Goal: Task Accomplishment & Management: Use online tool/utility

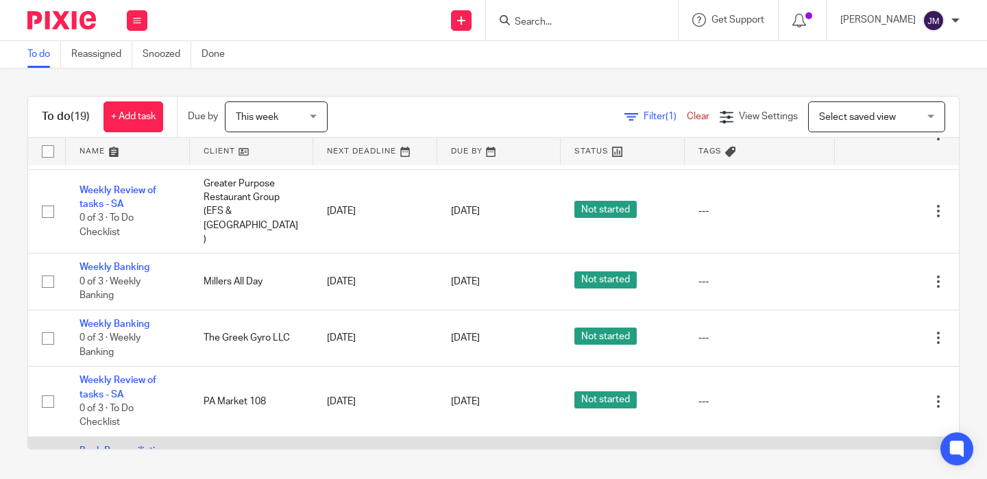
scroll to position [581, 0]
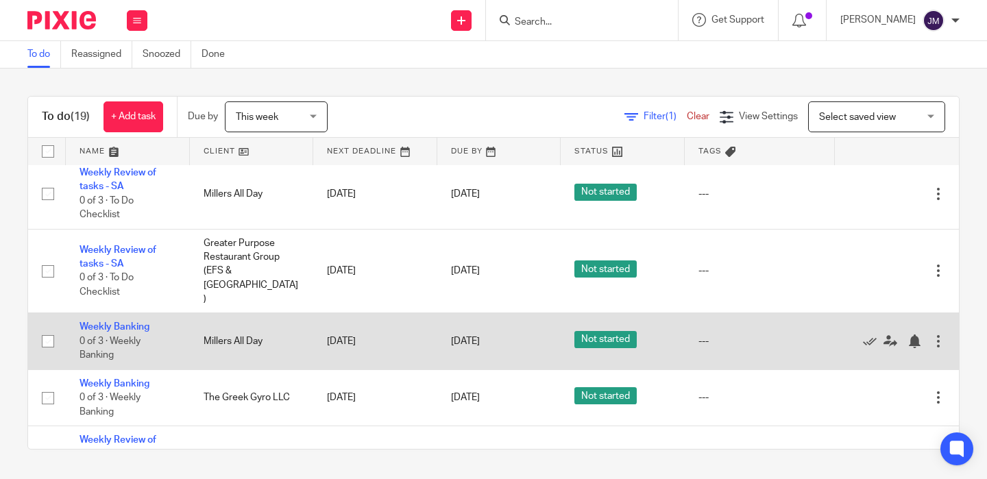
click at [49, 328] on input "checkbox" at bounding box center [48, 341] width 26 height 26
checkbox input "true"
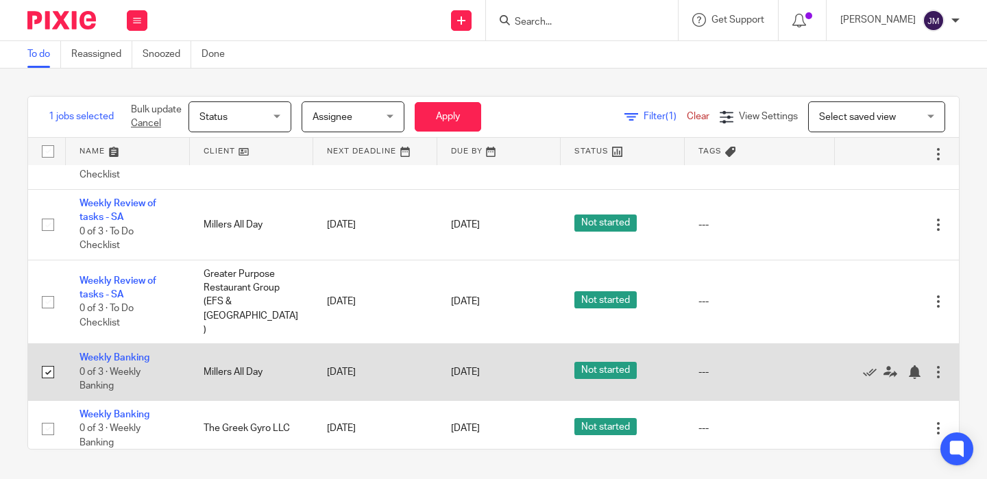
scroll to position [545, 0]
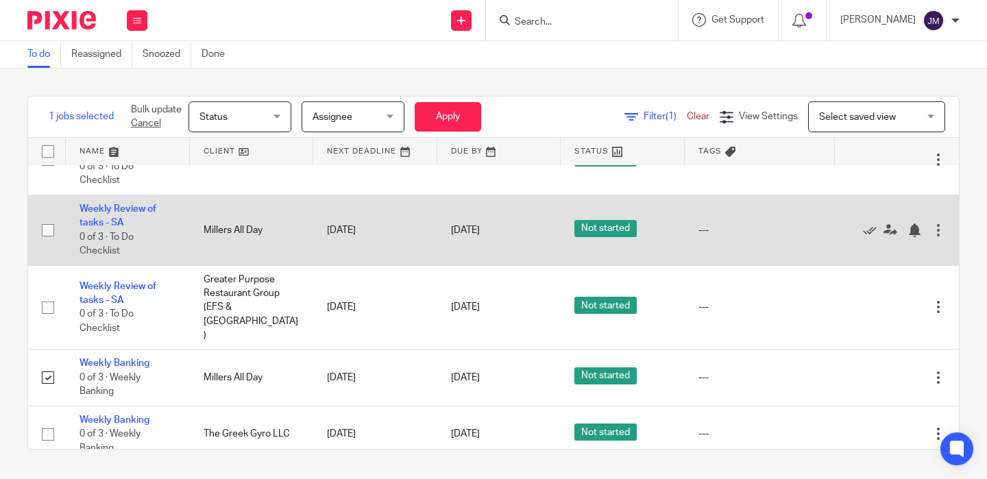
click at [49, 224] on input "checkbox" at bounding box center [48, 230] width 26 height 26
checkbox input "true"
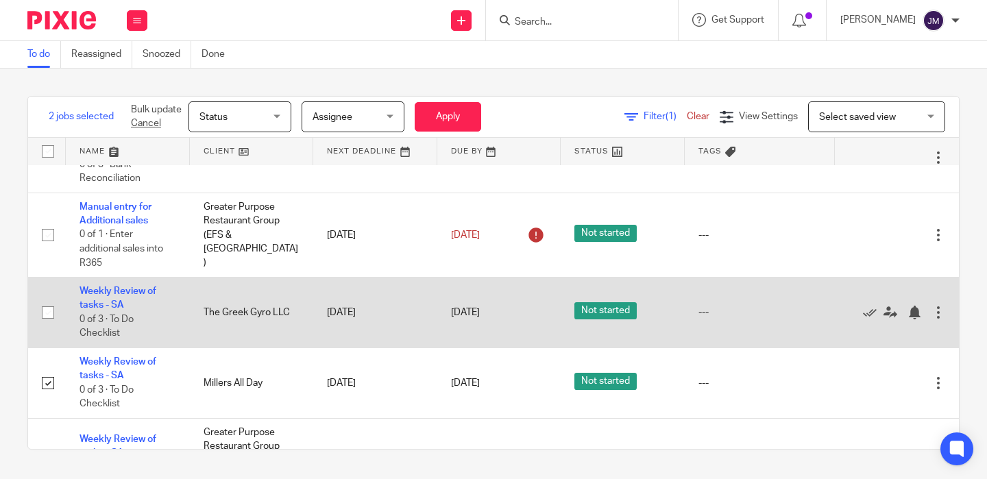
scroll to position [378, 0]
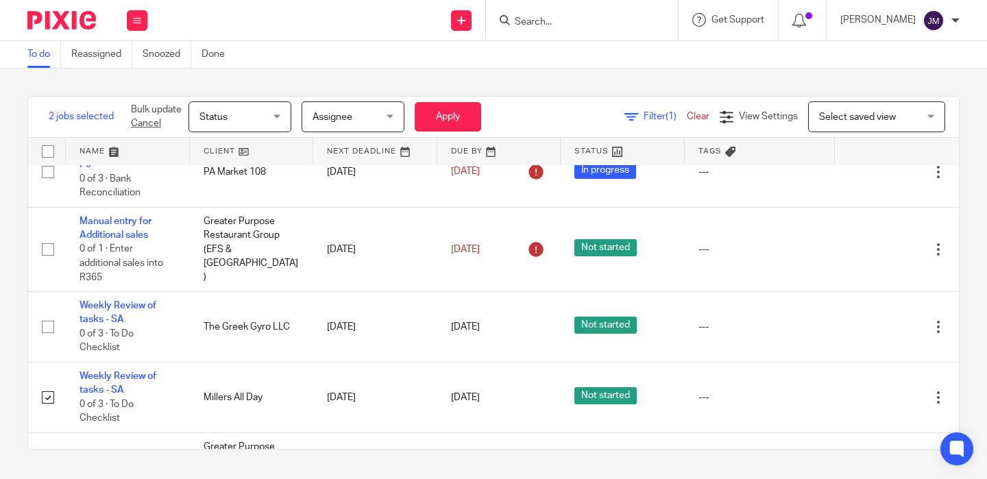
click at [247, 121] on span "Status" at bounding box center [235, 116] width 73 height 29
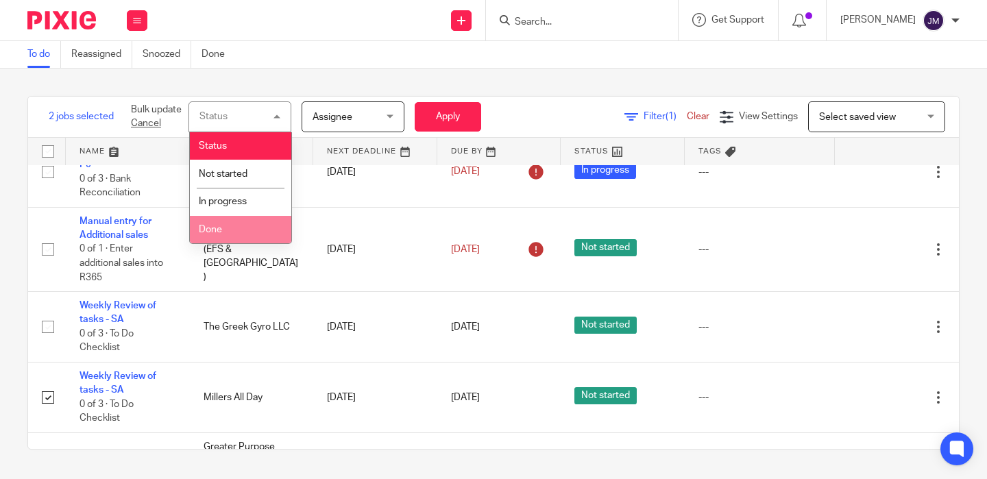
click at [242, 220] on li "Done" at bounding box center [240, 230] width 101 height 28
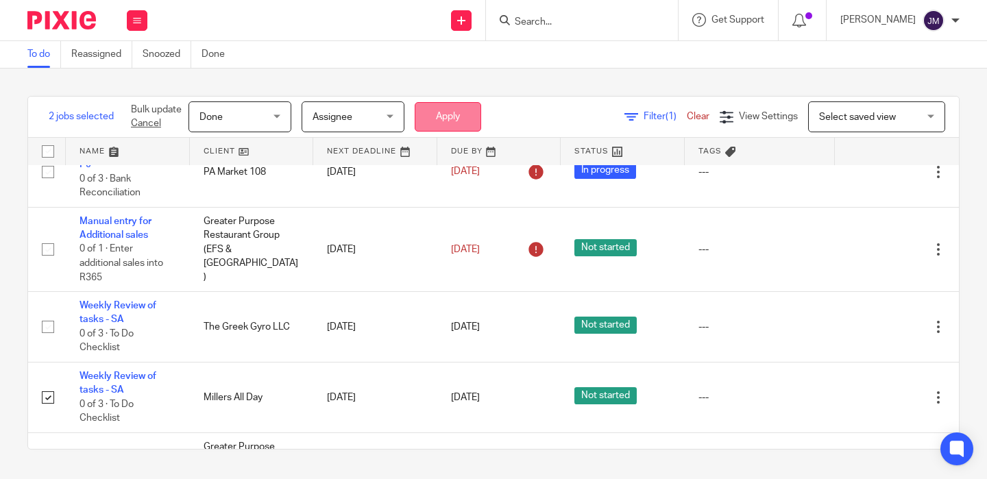
click at [454, 109] on button "Apply" at bounding box center [448, 116] width 66 height 29
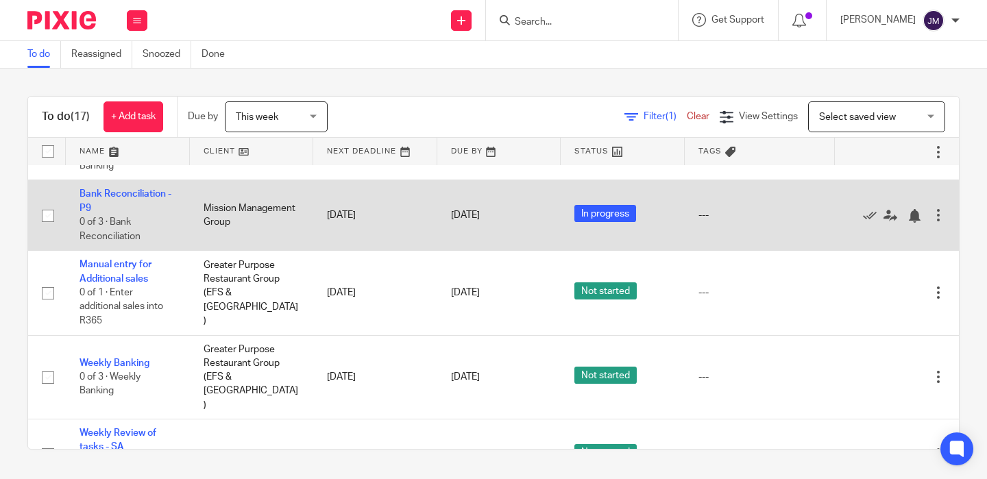
scroll to position [858, 0]
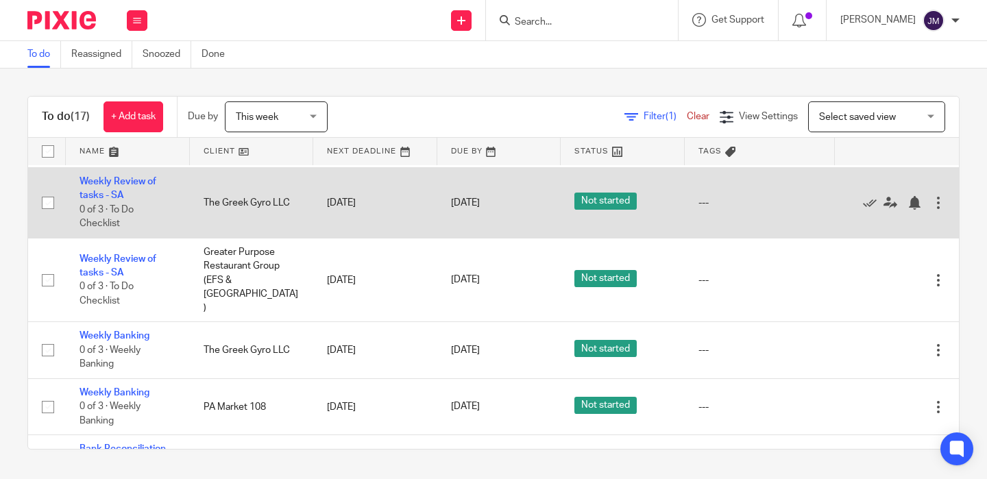
scroll to position [546, 0]
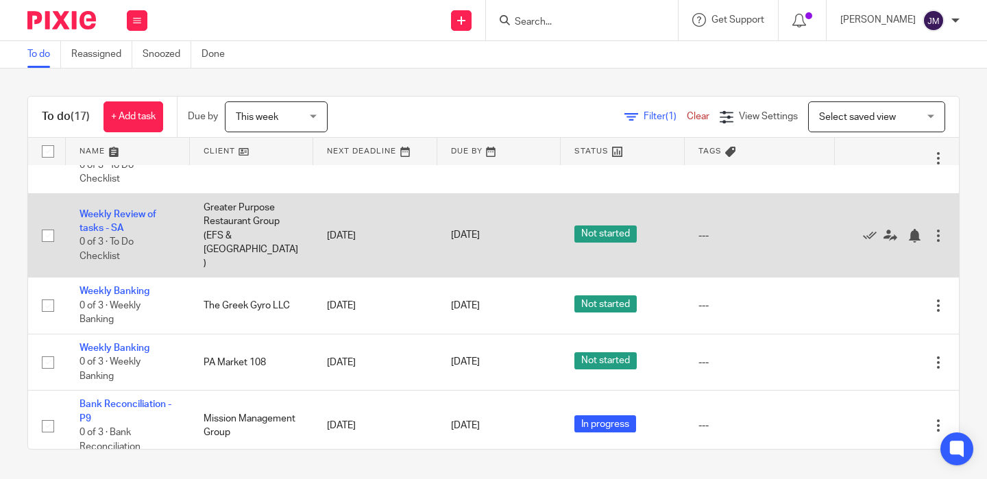
click at [51, 223] on input "checkbox" at bounding box center [48, 236] width 26 height 26
checkbox input "true"
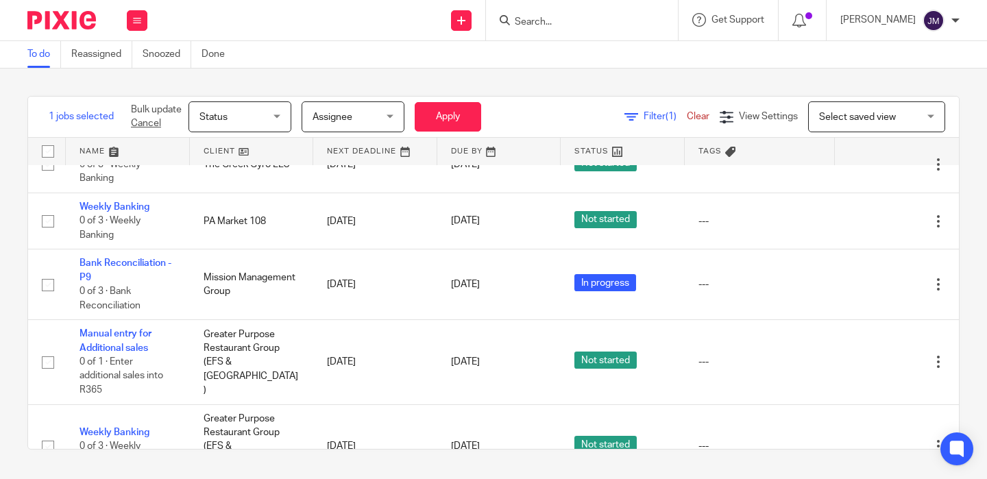
scroll to position [874, 0]
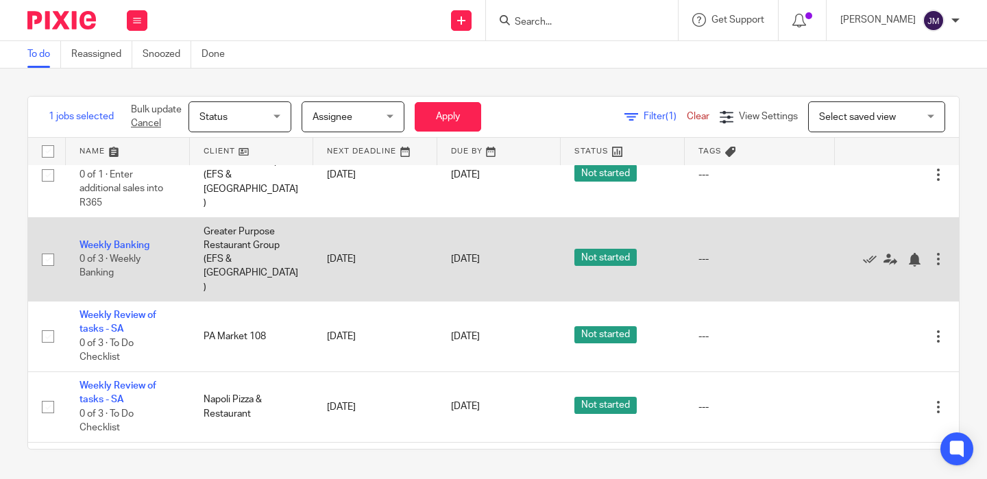
click at [45, 247] on input "checkbox" at bounding box center [48, 260] width 26 height 26
checkbox input "true"
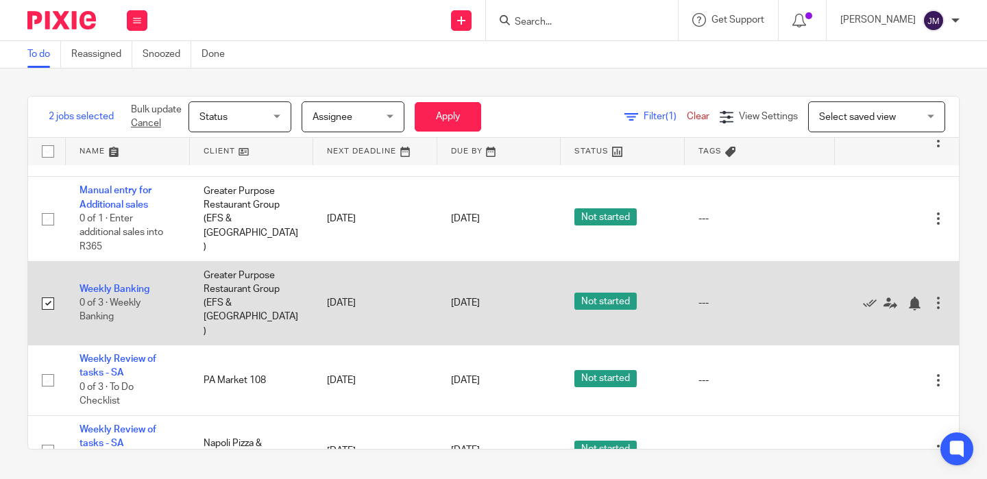
scroll to position [829, 0]
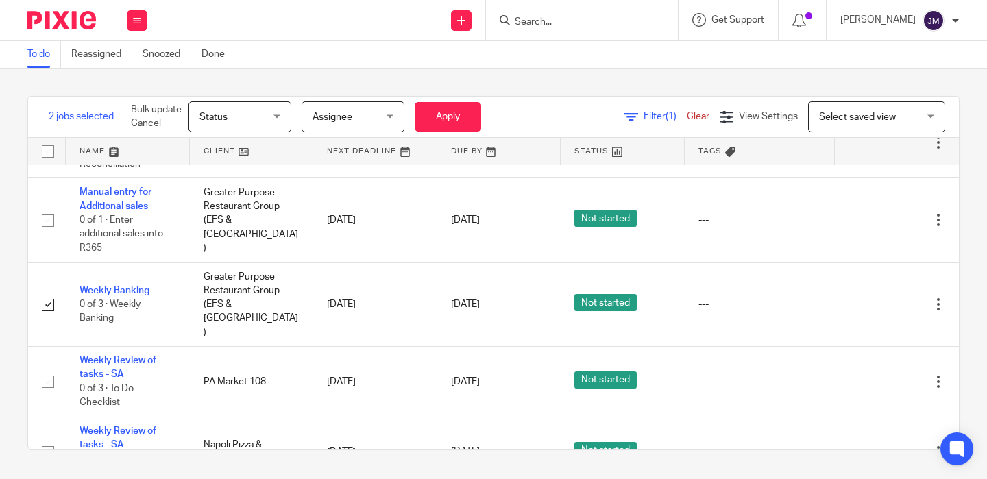
click at [271, 116] on span "Status" at bounding box center [235, 116] width 73 height 29
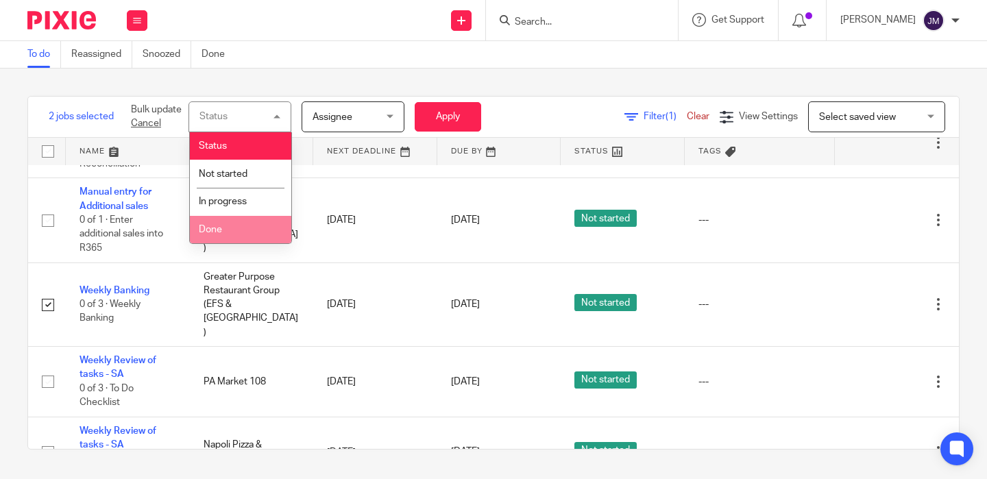
click at [234, 234] on li "Done" at bounding box center [240, 230] width 101 height 28
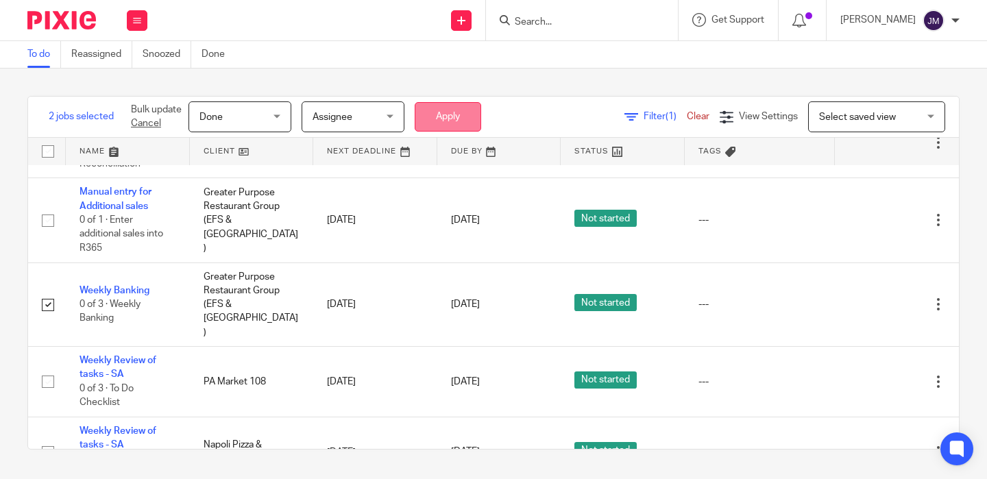
click at [442, 117] on button "Apply" at bounding box center [448, 116] width 66 height 29
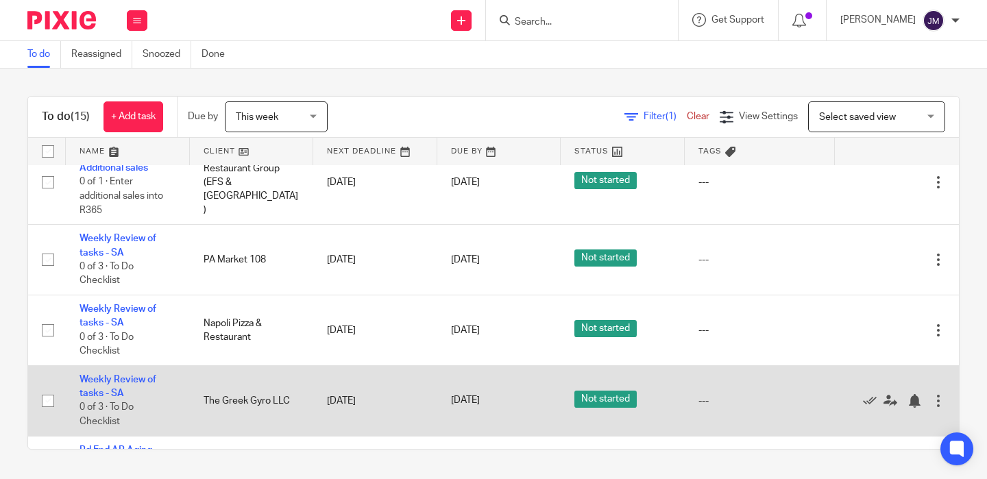
scroll to position [675, 0]
